Goal: Understand process/instructions: Learn how to perform a task or action

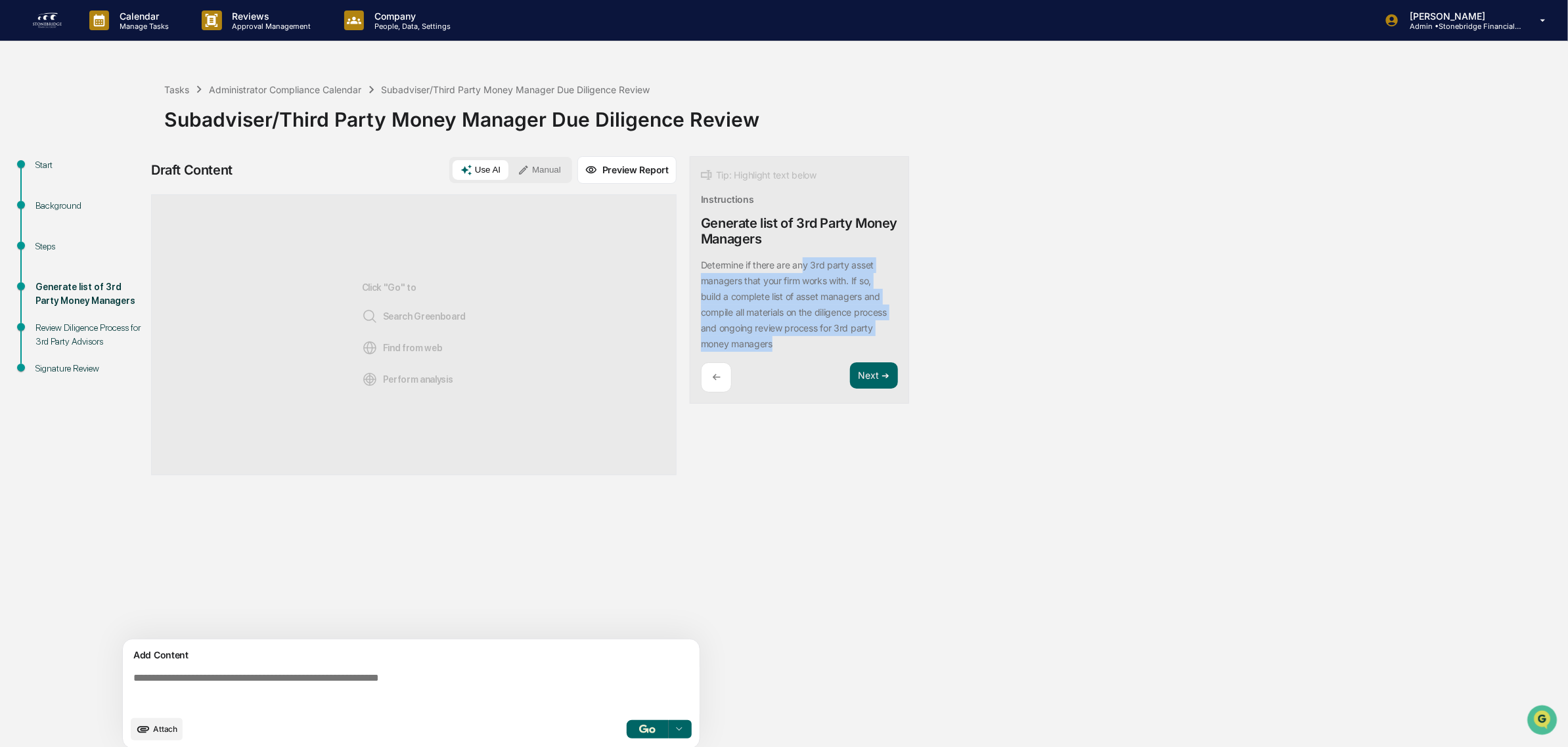
drag, startPoint x: 802, startPoint y: 267, endPoint x: 872, endPoint y: 353, distance: 110.9
click at [872, 352] on div "Determine if there are any 3rd party asset managers that your firm works with. …" at bounding box center [799, 305] width 197 height 94
click at [864, 342] on div "Determine if there are any 3rd party asset managers that your firm works with. …" at bounding box center [799, 305] width 197 height 94
drag, startPoint x: 799, startPoint y: 250, endPoint x: 778, endPoint y: 226, distance: 31.9
click at [778, 226] on div "Tip: Highlight text below Instructions Generate list of 3rd Party Money Manager…" at bounding box center [800, 280] width 219 height 249
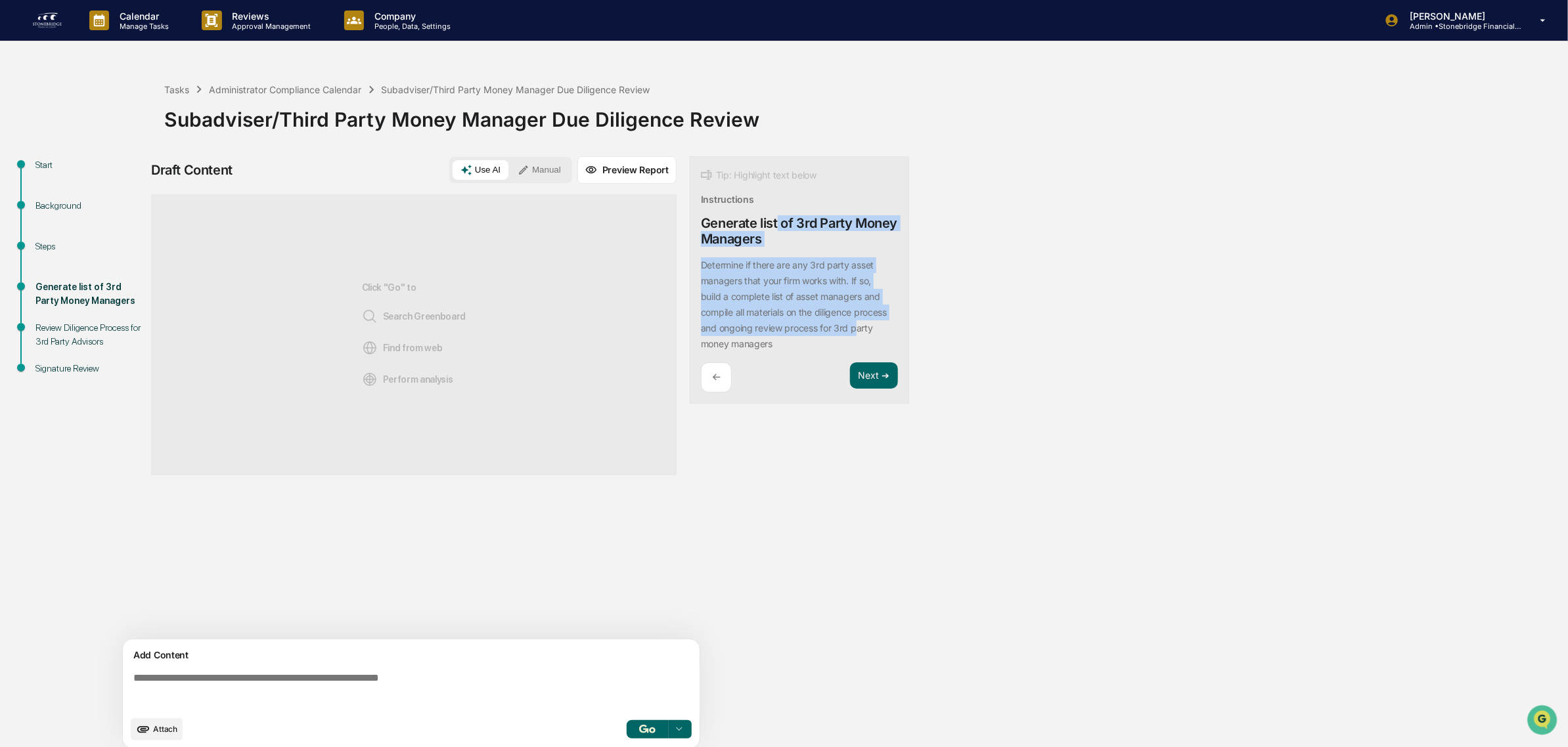
click at [842, 267] on p "Determine if there are any 3rd party asset managers that your firm works with. …" at bounding box center [793, 304] width 186 height 90
drag, startPoint x: 821, startPoint y: 261, endPoint x: 892, endPoint y: 356, distance: 118.6
click at [892, 356] on div "Tip: Highlight text below Instructions Generate list of 3rd Party Money Manager…" at bounding box center [800, 280] width 219 height 249
click at [881, 345] on div "Determine if there are any 3rd party asset managers that your firm works with. …" at bounding box center [799, 305] width 197 height 94
drag, startPoint x: 874, startPoint y: 351, endPoint x: 768, endPoint y: 273, distance: 131.6
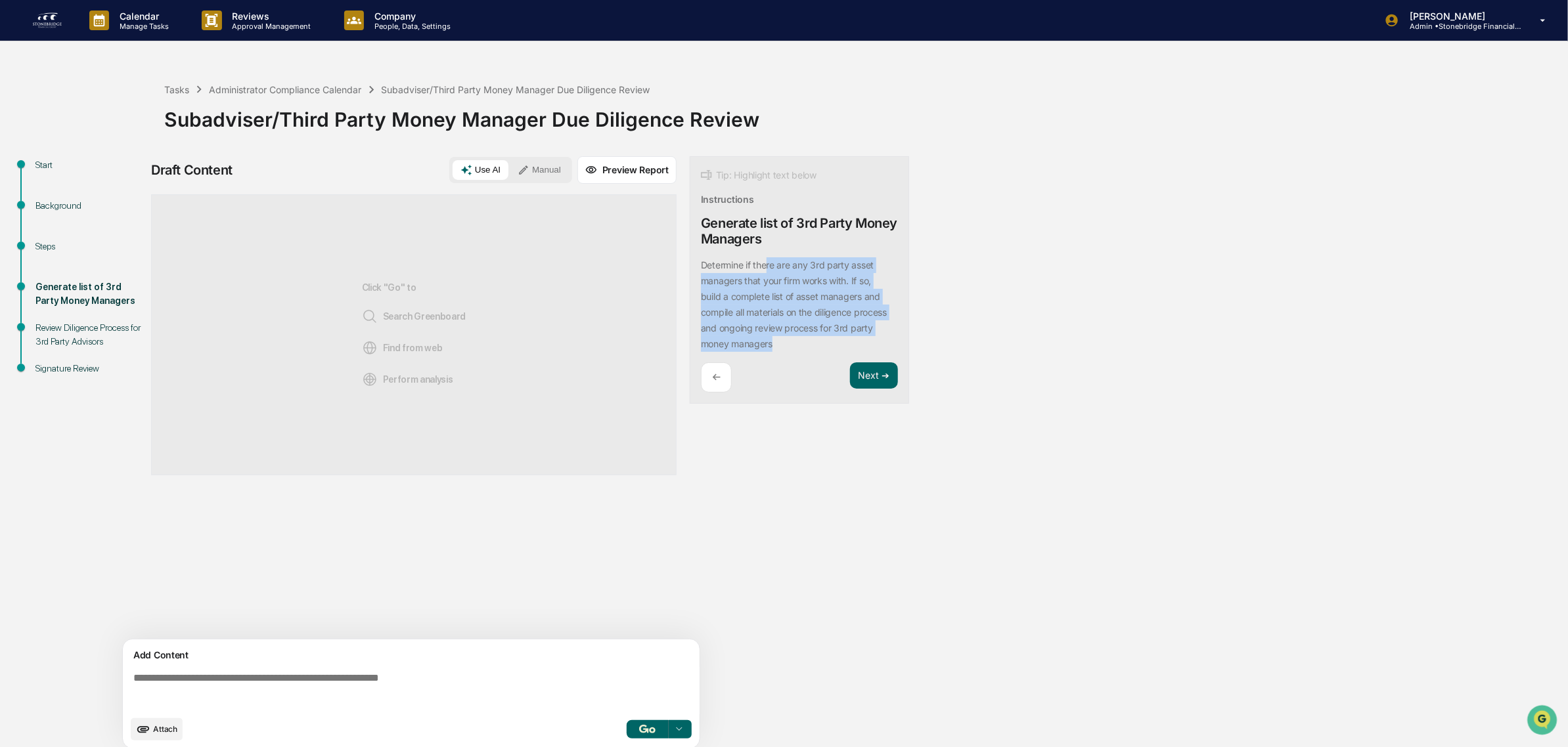
click at [768, 273] on div "Determine if there are any 3rd party asset managers that your firm works with. …" at bounding box center [799, 305] width 197 height 94
click at [768, 273] on p "Determine if there are any 3rd party asset managers that your firm works with. …" at bounding box center [793, 304] width 186 height 90
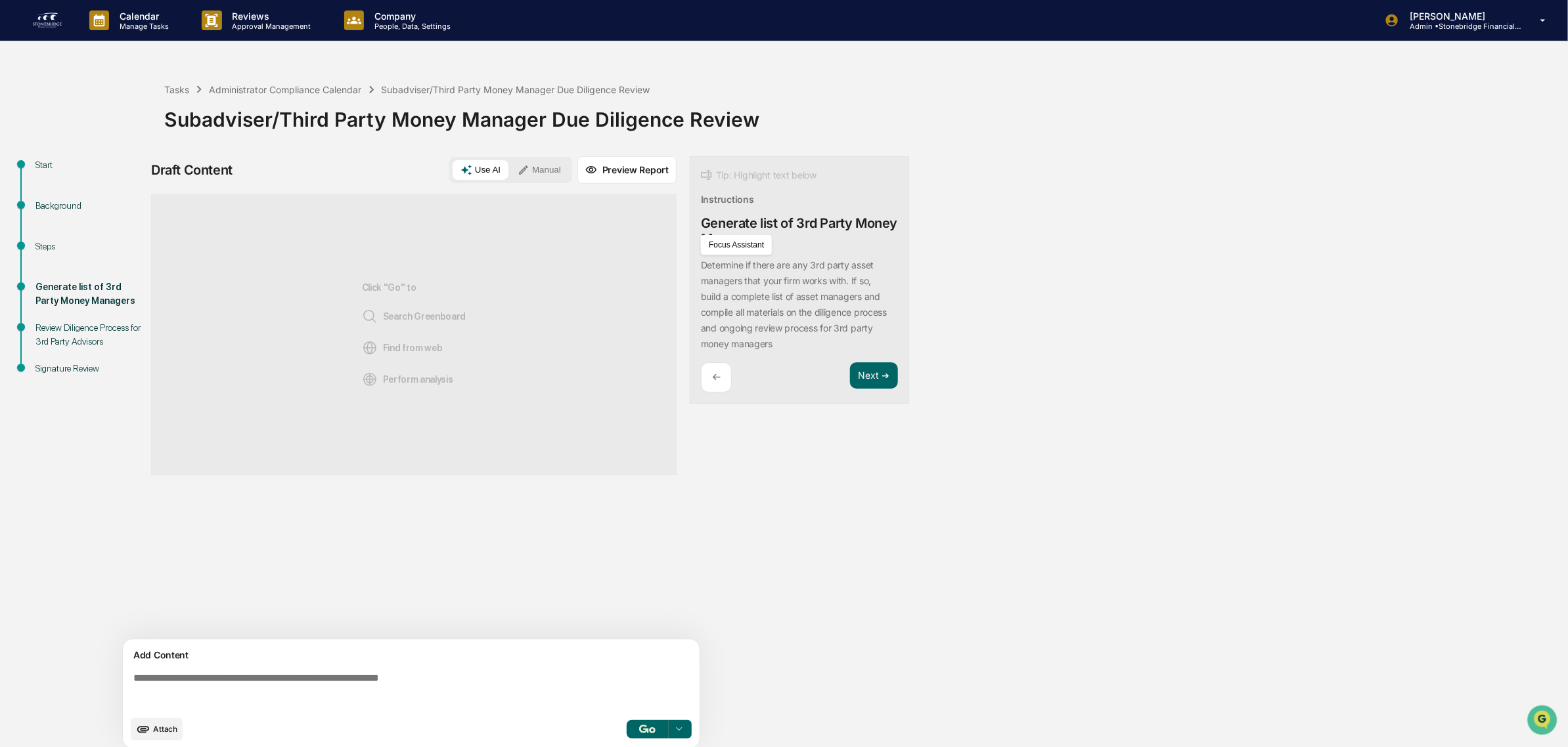
click at [250, 694] on textarea at bounding box center [414, 691] width 571 height 47
click at [181, 695] on textarea at bounding box center [414, 691] width 571 height 47
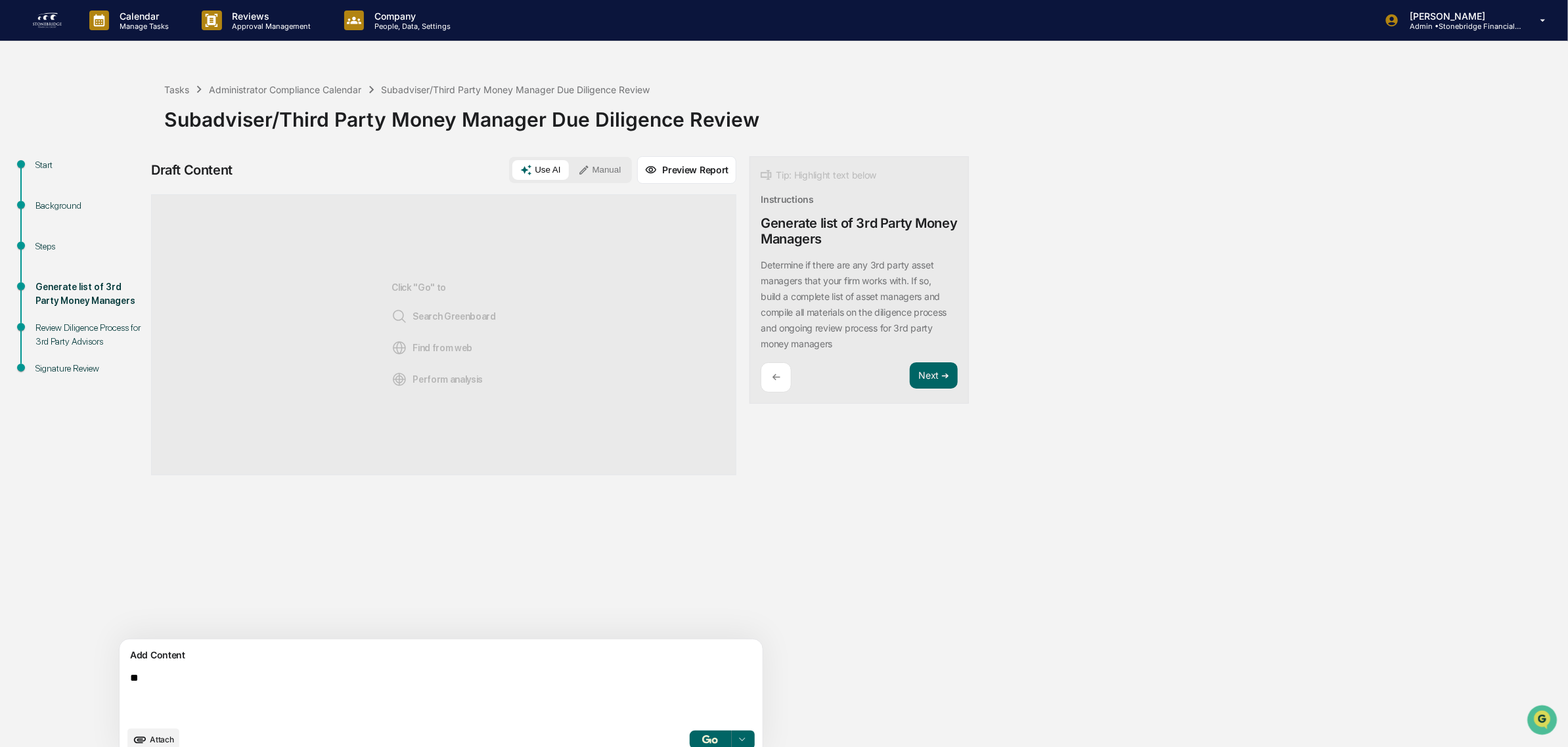
type textarea "*"
drag, startPoint x: 444, startPoint y: 687, endPoint x: -121, endPoint y: 530, distance: 586.4
click at [0, 530] on html "**********" at bounding box center [784, 374] width 1568 height 747
type textarea "*"
click at [415, 580] on div "Sources Click "Go" to Search Greenboard Find from web Perform analysis" at bounding box center [443, 417] width 585 height 446
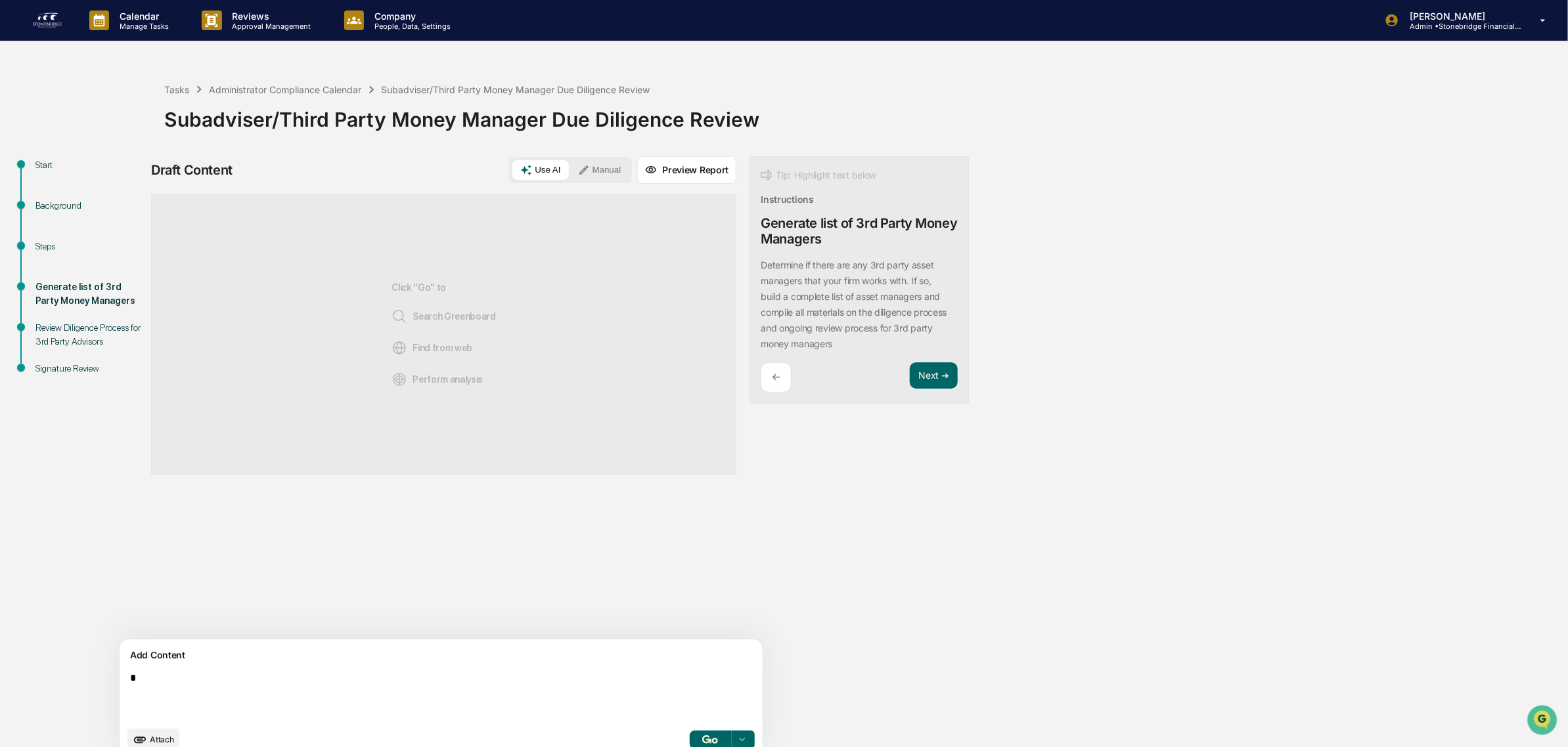
drag, startPoint x: 211, startPoint y: 677, endPoint x: 117, endPoint y: 661, distance: 95.4
click at [117, 661] on div "Start Background Steps Generate list of 3rd Party Money Managers Review Diligen…" at bounding box center [784, 462] width 1555 height 612
